Goal: Information Seeking & Learning: Learn about a topic

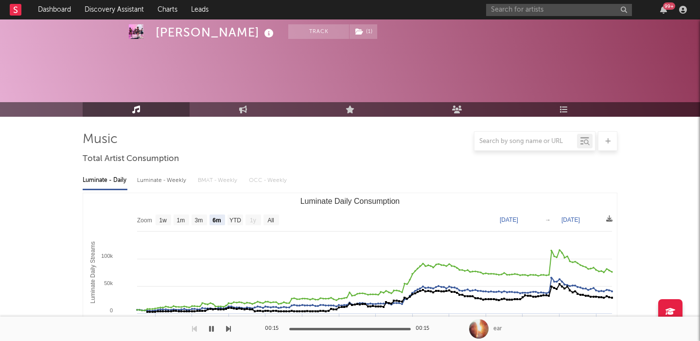
select select "6m"
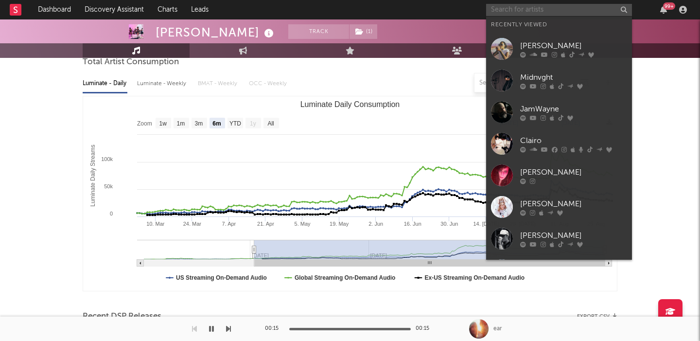
click at [508, 8] on input "text" at bounding box center [559, 10] width 146 height 12
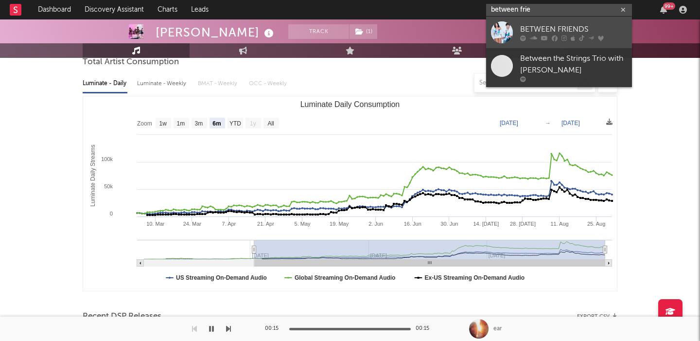
type input "between frie"
click at [587, 26] on div "BETWEEN FRIENDS" at bounding box center [573, 29] width 107 height 12
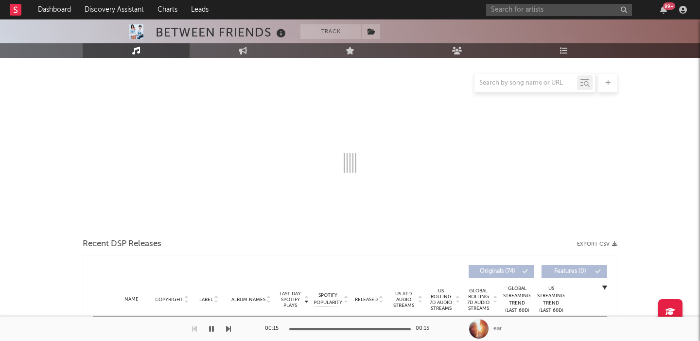
scroll to position [226, 0]
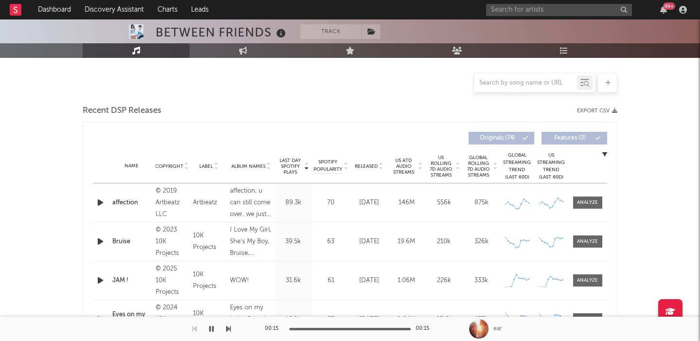
select select "6m"
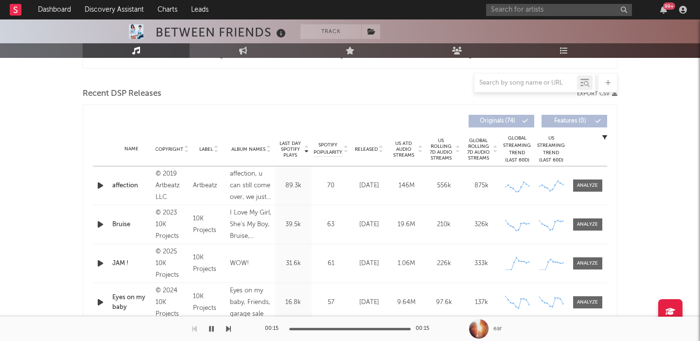
scroll to position [340, 0]
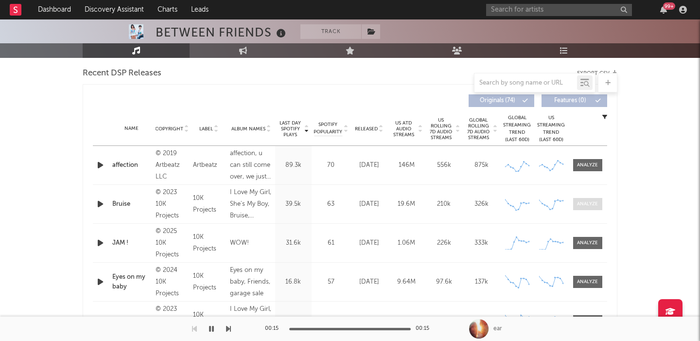
click at [590, 205] on div at bounding box center [587, 203] width 21 height 7
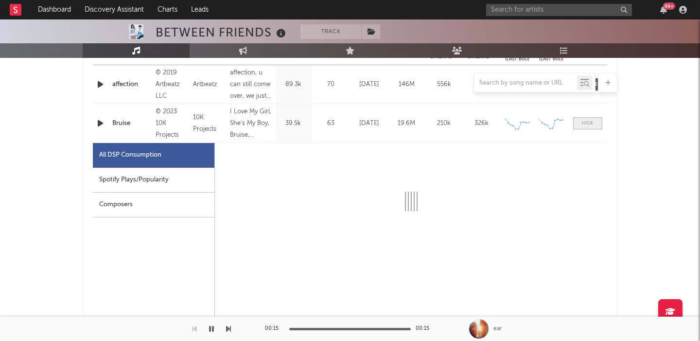
scroll to position [423, 0]
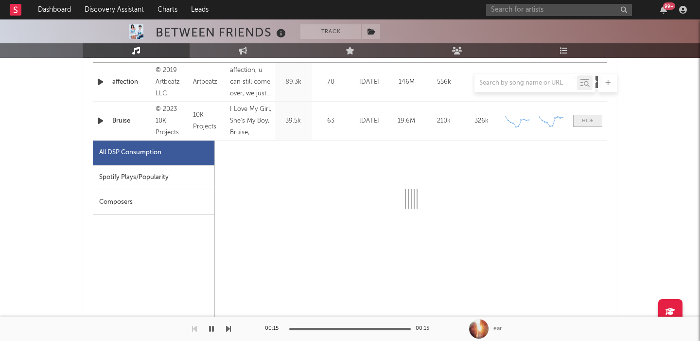
select select "6m"
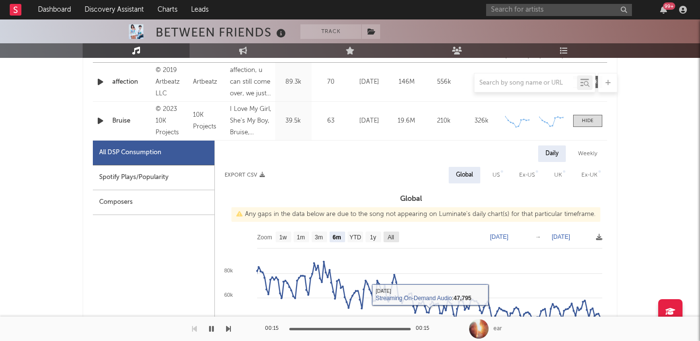
click at [391, 228] on rect at bounding box center [411, 324] width 392 height 194
click at [391, 238] on text "All" at bounding box center [391, 237] width 6 height 7
select select "All"
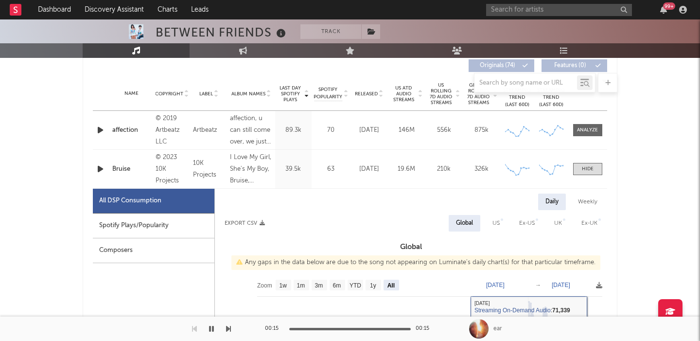
scroll to position [299, 0]
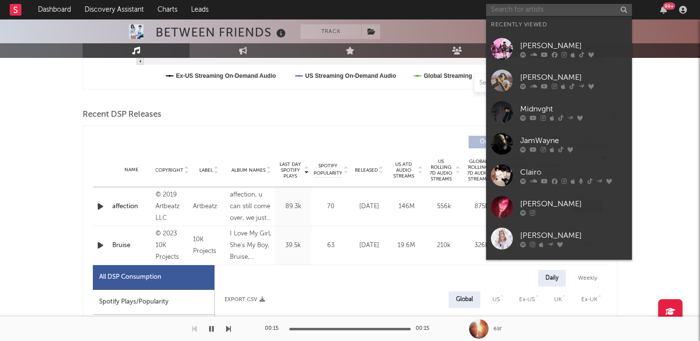
click at [521, 8] on input "text" at bounding box center [559, 10] width 146 height 12
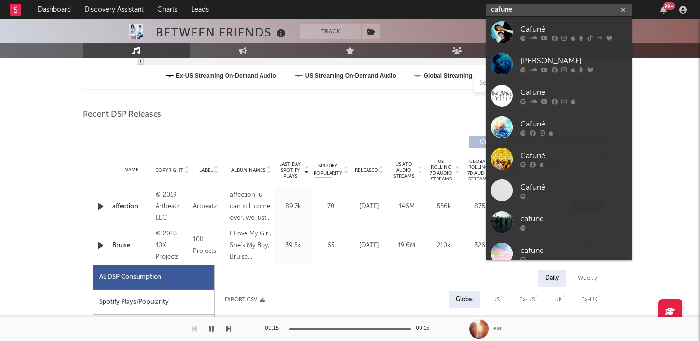
click at [525, 9] on input "cafune" at bounding box center [559, 10] width 146 height 12
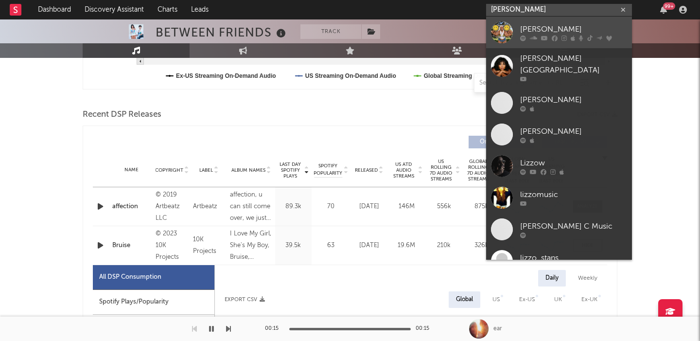
type input "[PERSON_NAME]"
click at [537, 27] on div "[PERSON_NAME]" at bounding box center [573, 29] width 107 height 12
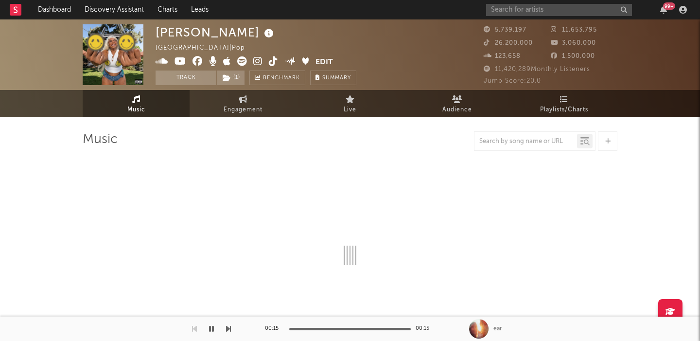
select select "6m"
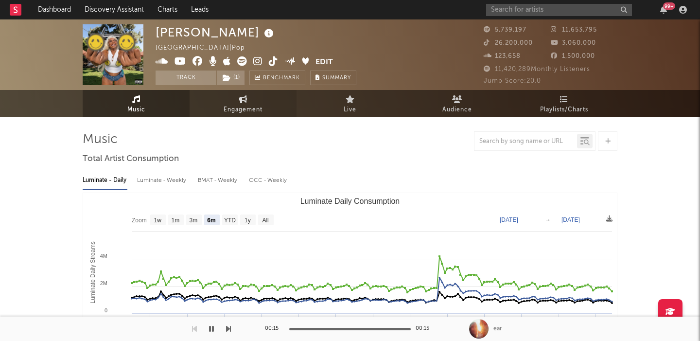
click at [252, 108] on span "Engagement" at bounding box center [243, 110] width 39 height 12
select select "1w"
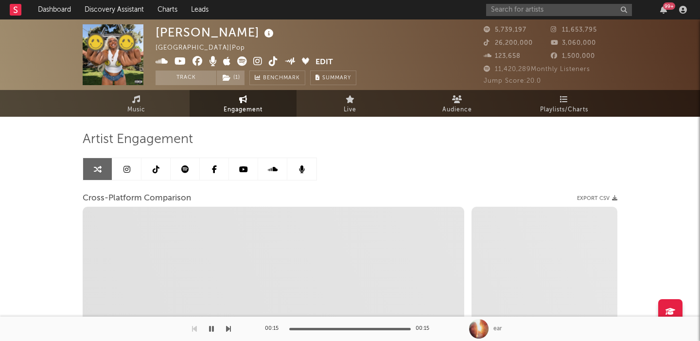
click at [182, 169] on icon at bounding box center [185, 169] width 8 height 8
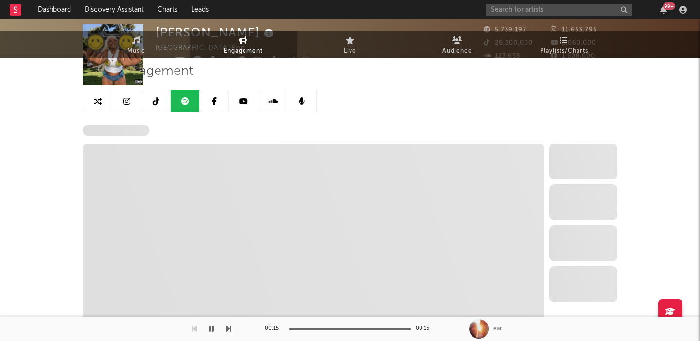
select select "6m"
select select "1w"
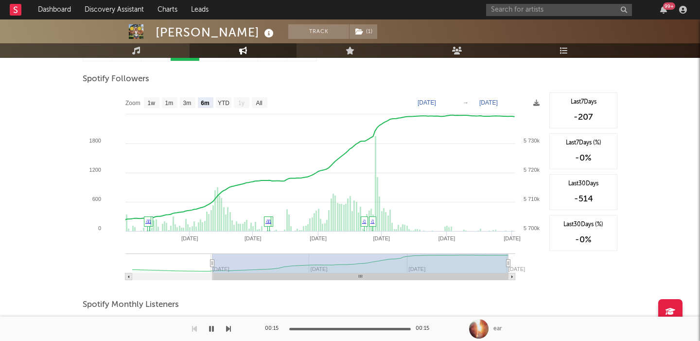
scroll to position [183, 0]
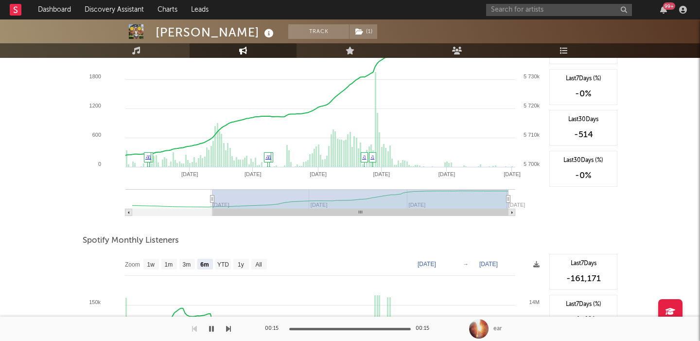
click at [535, 18] on div "99 +" at bounding box center [588, 9] width 204 height 19
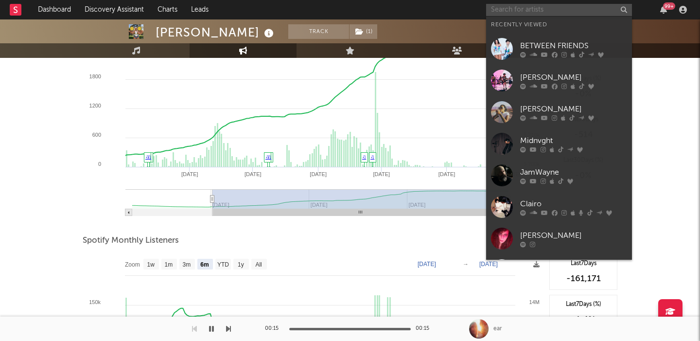
click at [532, 13] on input "text" at bounding box center [559, 10] width 146 height 12
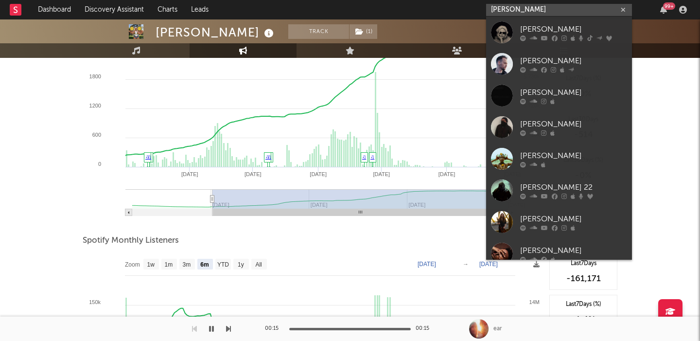
type input "[PERSON_NAME]"
click at [536, 24] on div "[PERSON_NAME]" at bounding box center [573, 29] width 107 height 12
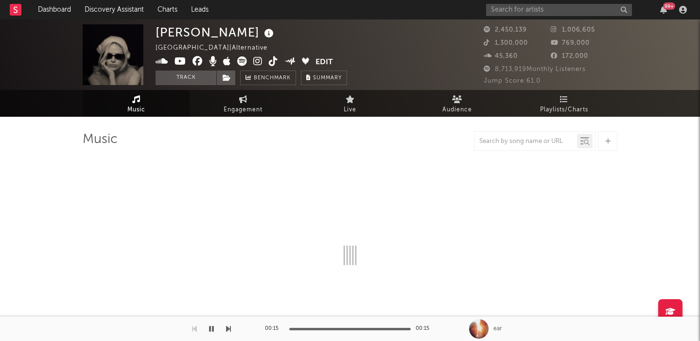
select select "6m"
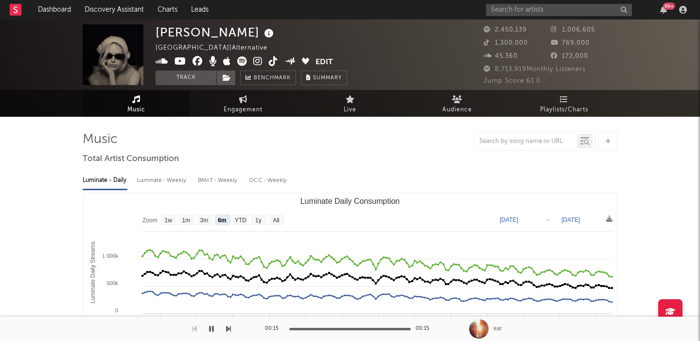
select select "6m"
click at [474, 105] on link "Audience" at bounding box center [457, 103] width 107 height 27
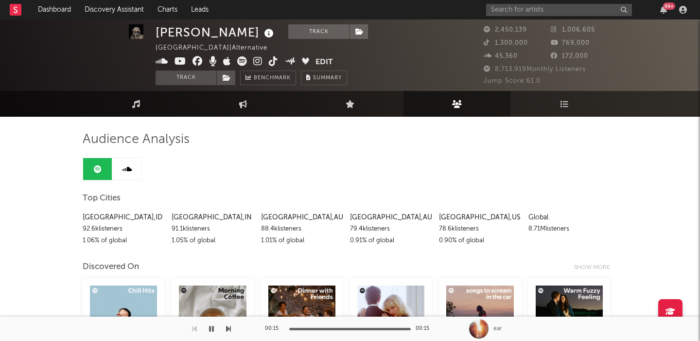
scroll to position [3, 0]
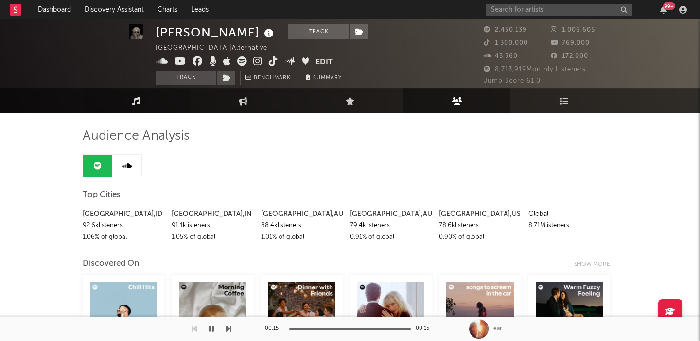
click at [168, 99] on link "Music" at bounding box center [136, 100] width 107 height 25
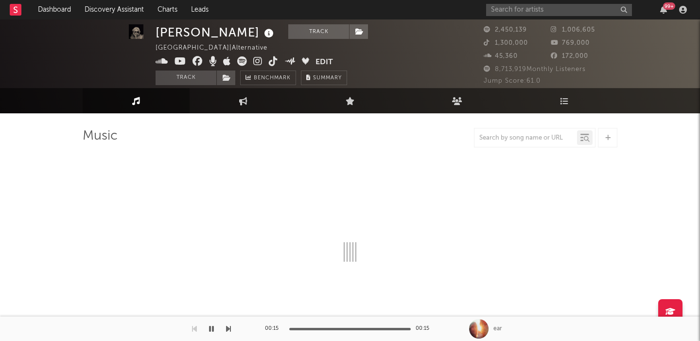
select select "6m"
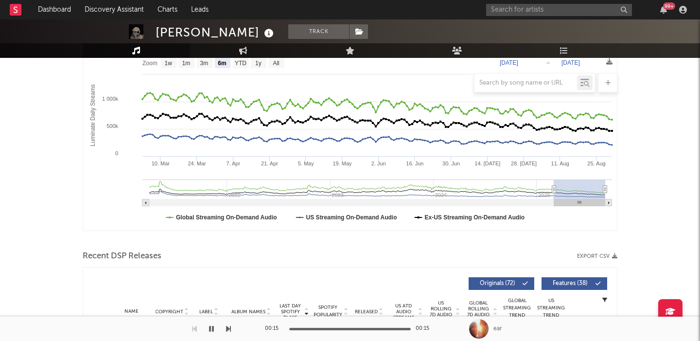
scroll to position [235, 0]
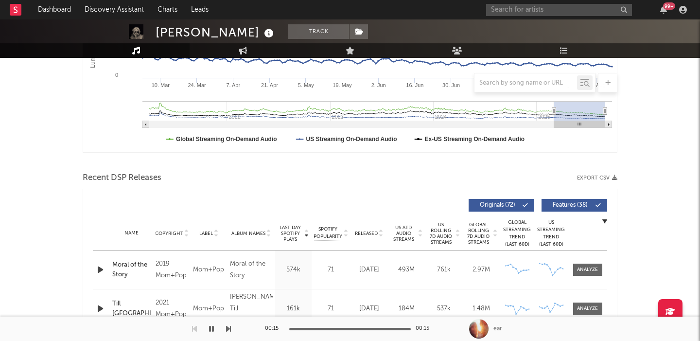
click at [364, 232] on span "Released" at bounding box center [366, 233] width 23 height 6
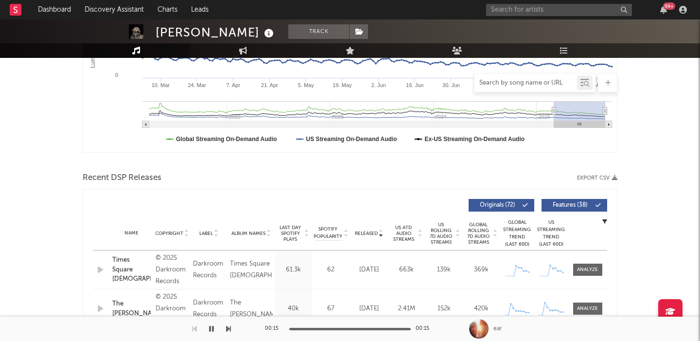
click at [533, 86] on input "text" at bounding box center [526, 83] width 103 height 8
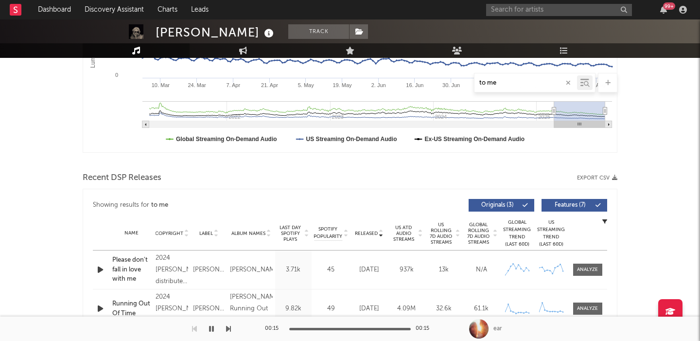
type input "to me"
click at [125, 9] on link "Discovery Assistant" at bounding box center [114, 9] width 73 height 19
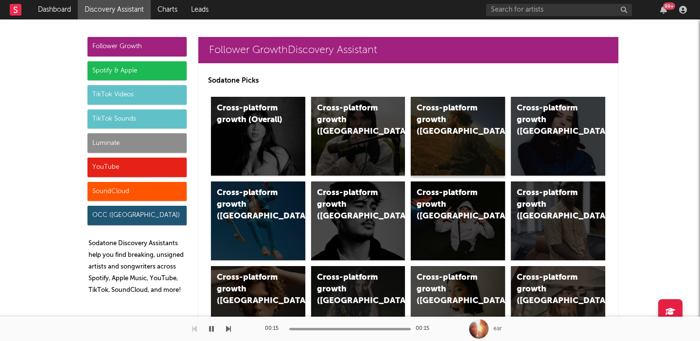
click at [446, 156] on div "Cross-platform growth ([GEOGRAPHIC_DATA])" at bounding box center [458, 136] width 94 height 79
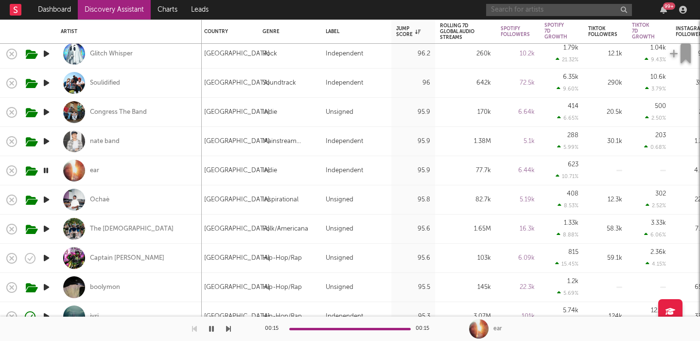
click at [540, 10] on input "text" at bounding box center [559, 10] width 146 height 12
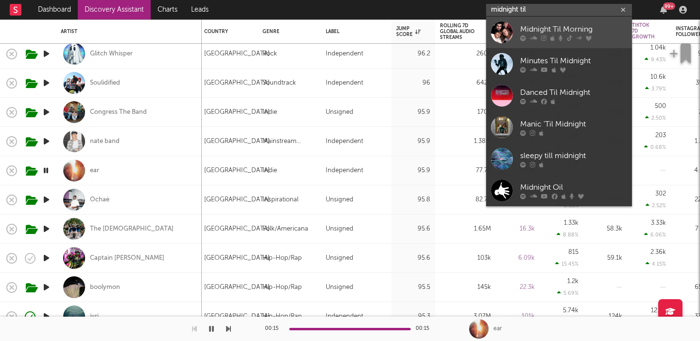
type input "midnight til"
click at [567, 29] on div "Midnight Til Morning" at bounding box center [573, 29] width 107 height 12
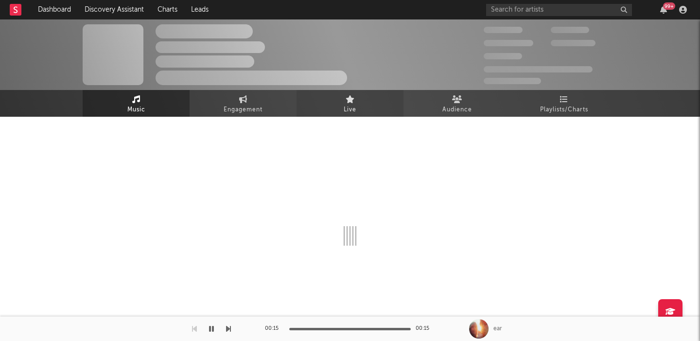
select select "1w"
